Goal: Information Seeking & Learning: Find specific fact

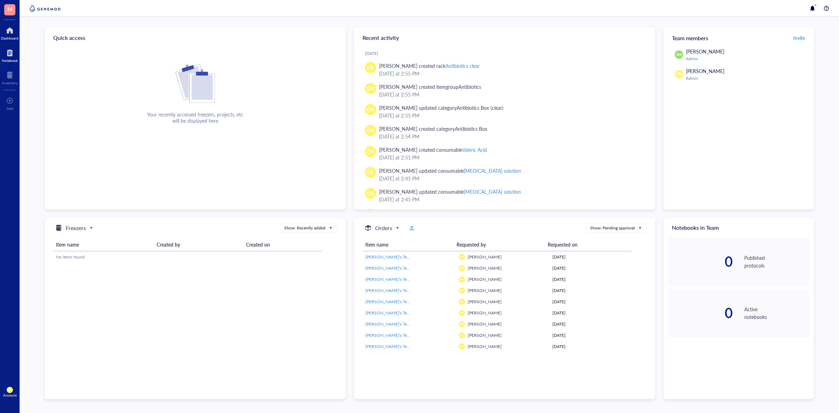
click at [11, 55] on div at bounding box center [10, 52] width 16 height 11
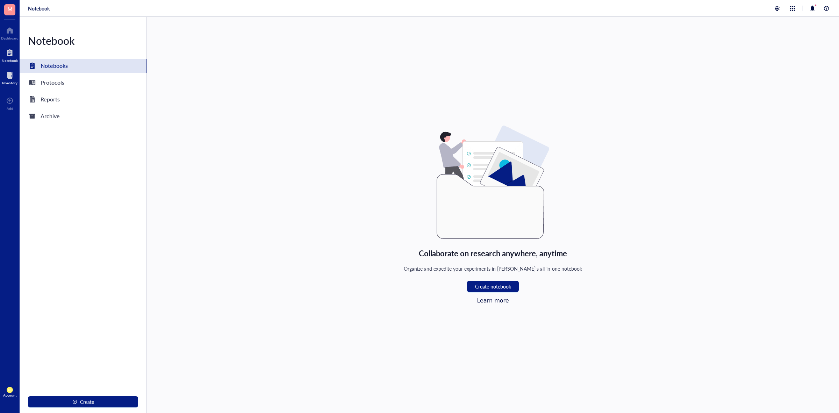
click at [6, 74] on div at bounding box center [9, 75] width 15 height 11
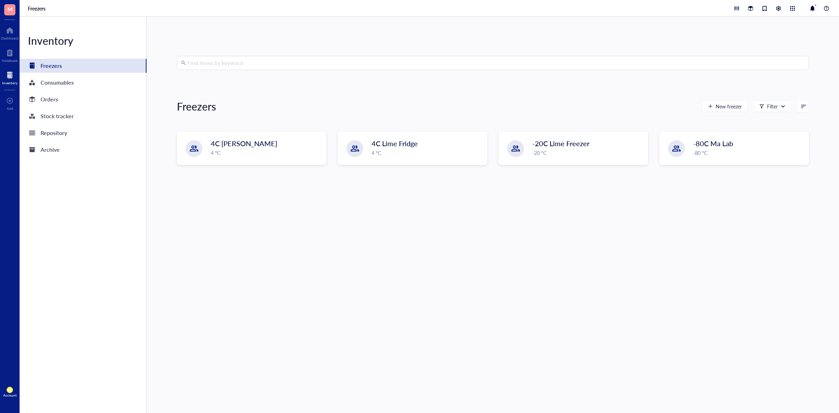
click at [273, 58] on input "search" at bounding box center [495, 62] width 617 height 13
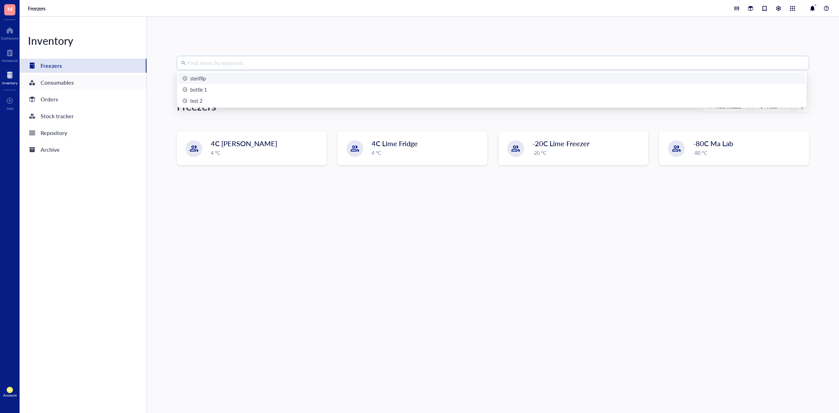
click at [59, 81] on div "Consumables" at bounding box center [57, 83] width 33 height 10
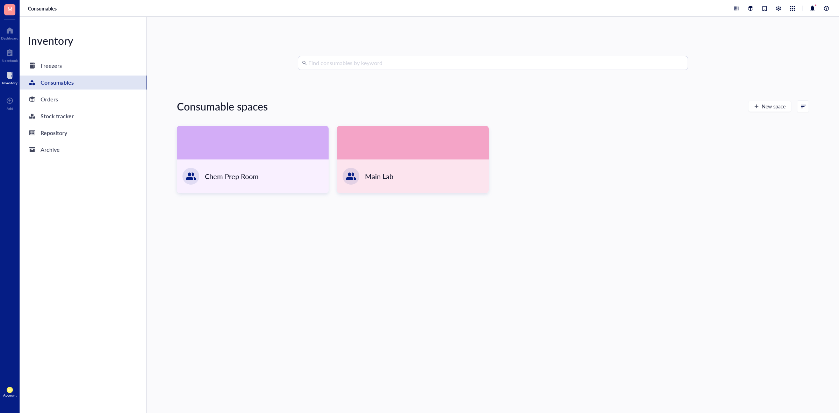
click at [361, 59] on input "search" at bounding box center [496, 62] width 376 height 13
type input "[MEDICAL_DATA]"
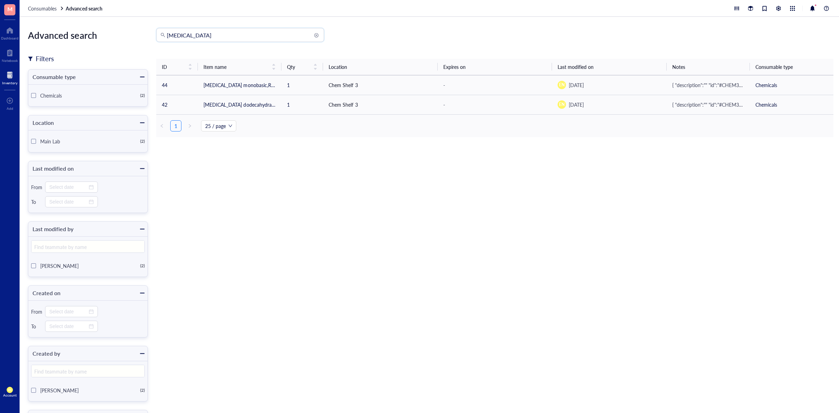
drag, startPoint x: 241, startPoint y: 36, endPoint x: 151, endPoint y: 38, distance: 90.2
click at [151, 38] on div "Advanced search Filters Consumable type Chemicals ( 2 ) Location Main Lab ( 2 )…" at bounding box center [433, 245] width 811 height 434
type input "m"
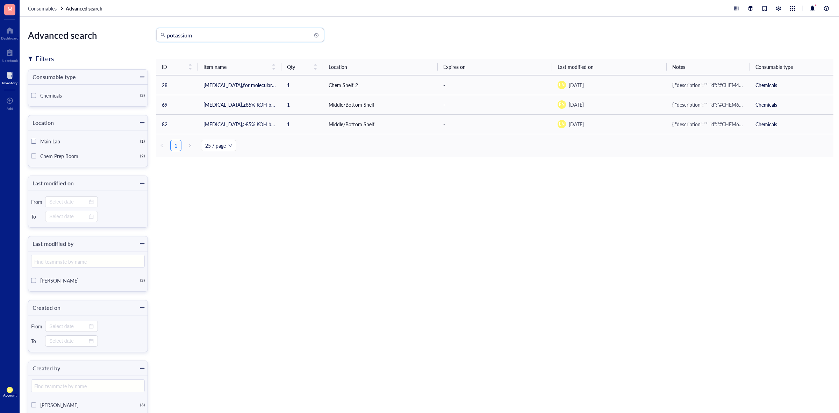
drag, startPoint x: 222, startPoint y: 36, endPoint x: 160, endPoint y: 41, distance: 62.8
click at [160, 41] on div "potassium" at bounding box center [240, 35] width 168 height 14
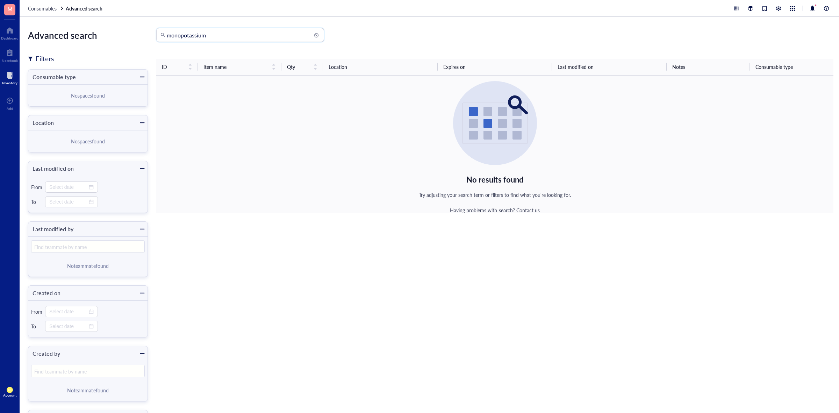
drag, startPoint x: 232, startPoint y: 34, endPoint x: 141, endPoint y: 38, distance: 91.0
click at [141, 38] on div "Advanced search Filters Consumable type No spaces found Location No spaces foun…" at bounding box center [433, 245] width 811 height 434
drag, startPoint x: 200, startPoint y: 37, endPoint x: 168, endPoint y: 37, distance: 32.2
click at [168, 37] on input "dihydrogen" at bounding box center [243, 34] width 153 height 13
type input "[MEDICAL_DATA]"
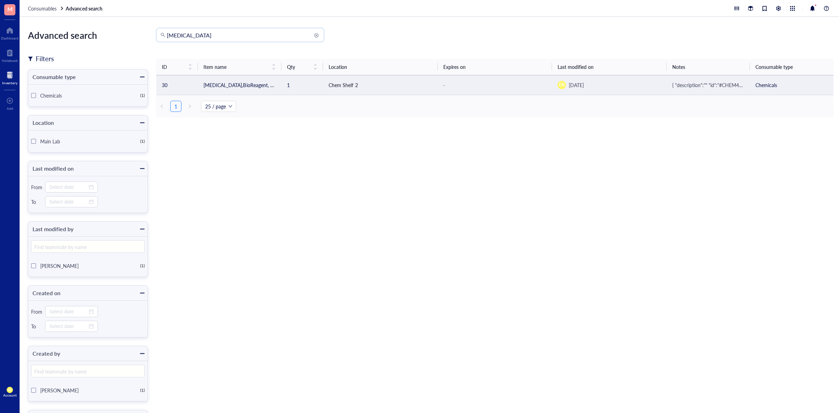
click at [226, 84] on td "[MEDICAL_DATA],BioReagent, suitable for cell culture, suitable for insect cell …" at bounding box center [240, 85] width 84 height 20
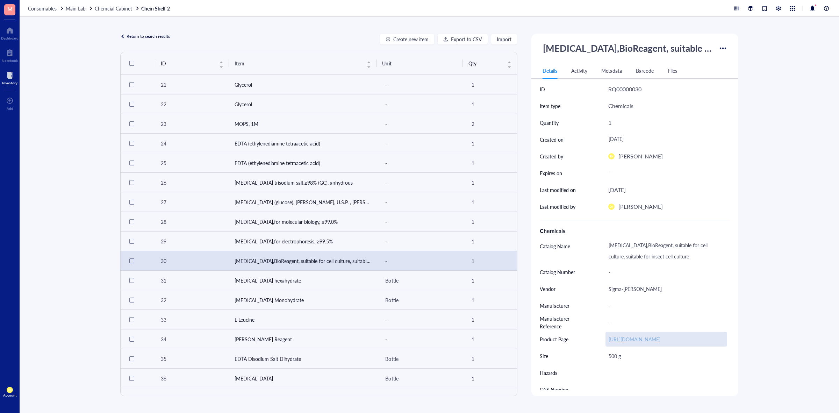
click at [626, 340] on link "[URL][DOMAIN_NAME]" at bounding box center [635, 339] width 52 height 7
click at [139, 33] on div "Return to search results Create new item Export to CSV Import ID Item Unit Qty …" at bounding box center [430, 215] width 820 height 396
click at [153, 35] on div "Return to search results" at bounding box center [148, 37] width 43 height 6
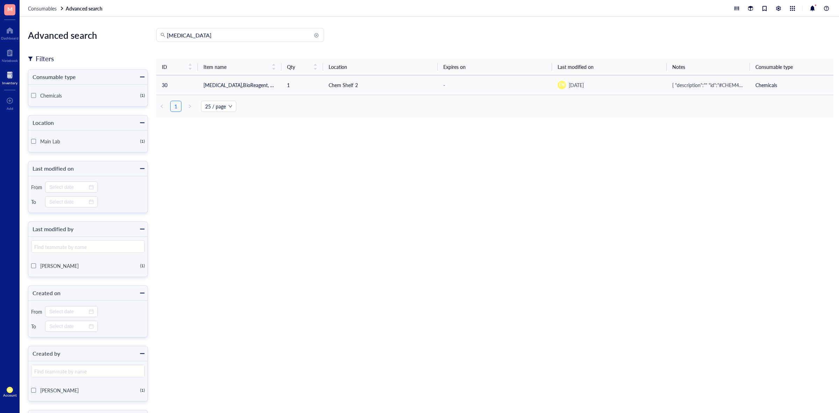
click at [212, 36] on input "[MEDICAL_DATA]" at bounding box center [243, 34] width 153 height 13
click at [238, 38] on input "[MEDICAL_DATA]" at bounding box center [243, 34] width 153 height 13
drag, startPoint x: 248, startPoint y: 37, endPoint x: 124, endPoint y: 37, distance: 124.1
click at [124, 37] on div "Advanced search Filters Consumable type Chemicals ( 1 ) Location Main Lab ( 1 )…" at bounding box center [433, 245] width 811 height 434
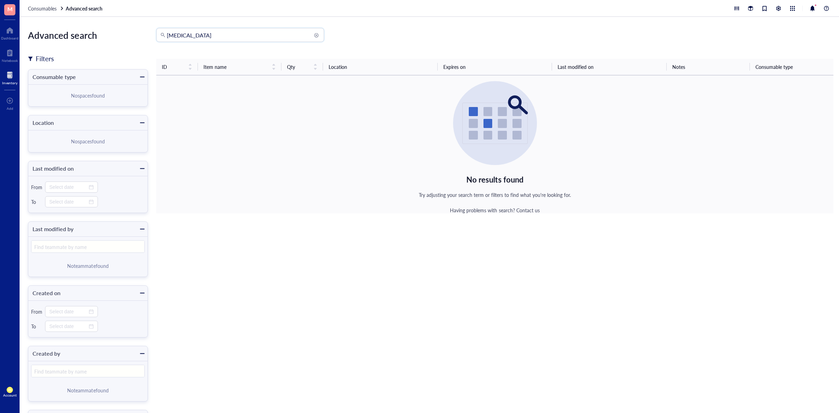
drag, startPoint x: 268, startPoint y: 38, endPoint x: 144, endPoint y: 40, distance: 124.5
click at [144, 40] on div "Advanced search Filters Consumable type No spaces found Location No spaces foun…" at bounding box center [433, 245] width 811 height 434
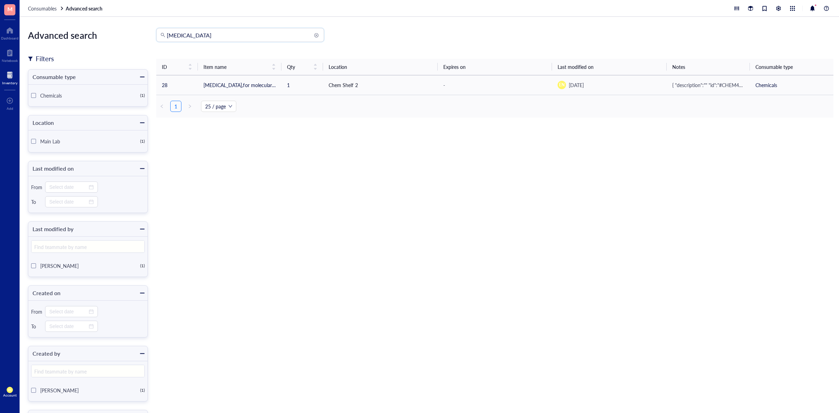
drag, startPoint x: 242, startPoint y: 36, endPoint x: 128, endPoint y: 43, distance: 114.6
click at [128, 43] on div "Advanced search Filters Consumable type Chemicals ( 1 ) Location Main Lab ( 1 )…" at bounding box center [433, 245] width 811 height 434
type input "d"
drag, startPoint x: 284, startPoint y: 37, endPoint x: 186, endPoint y: 36, distance: 97.9
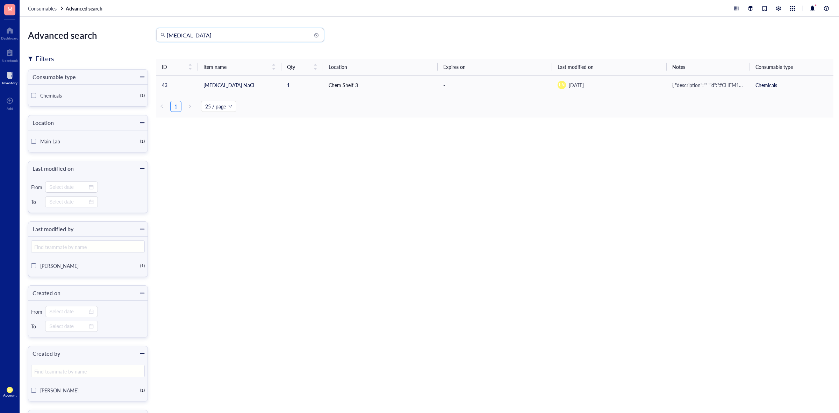
click at [186, 36] on input "[MEDICAL_DATA]" at bounding box center [243, 34] width 153 height 13
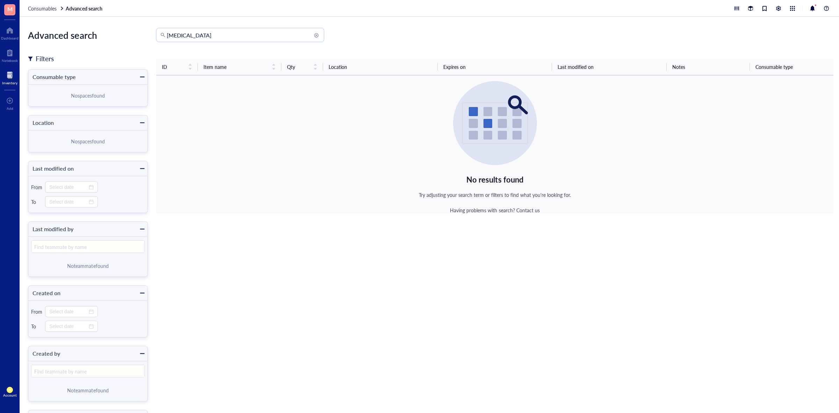
type input "[MEDICAL_DATA]"
